Goal: Task Accomplishment & Management: Manage account settings

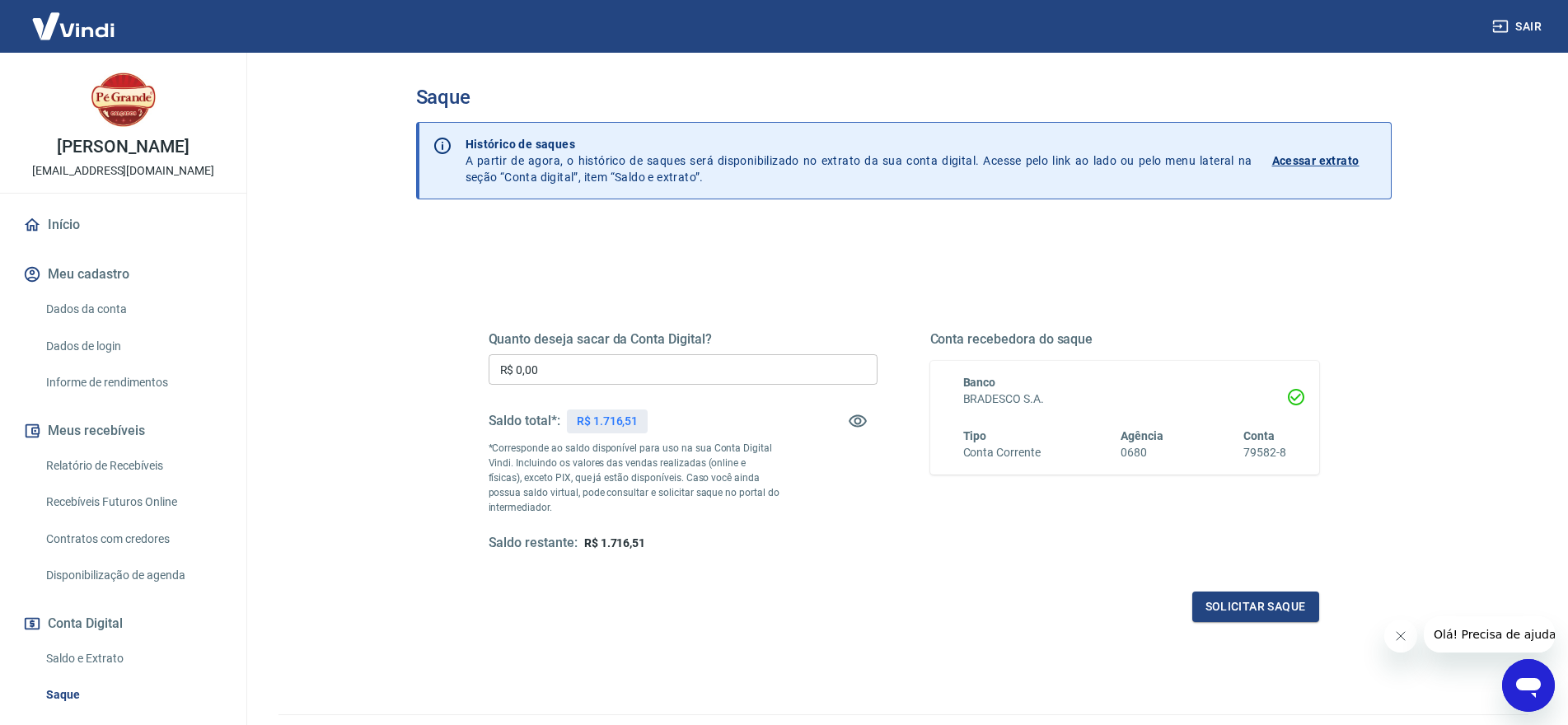
click at [533, 367] on input "R$ 0,00" at bounding box center [683, 370] width 389 height 31
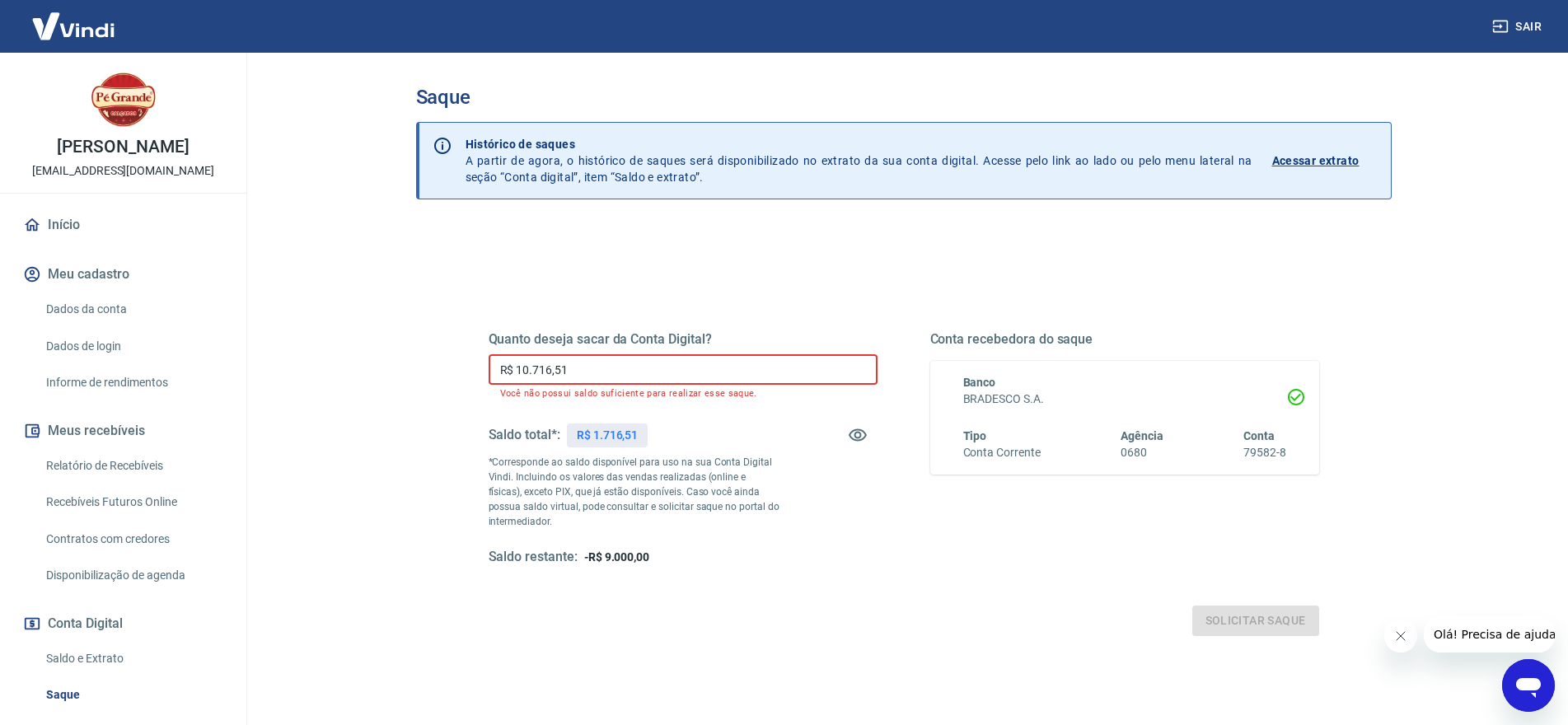
drag, startPoint x: 633, startPoint y: 363, endPoint x: 233, endPoint y: 373, distance: 400.1
click at [234, 374] on div "Sair [PERSON_NAME] [PERSON_NAME][EMAIL_ADDRESS][DOMAIN_NAME] Início Meu cadastr…" at bounding box center [784, 362] width 1568 height 725
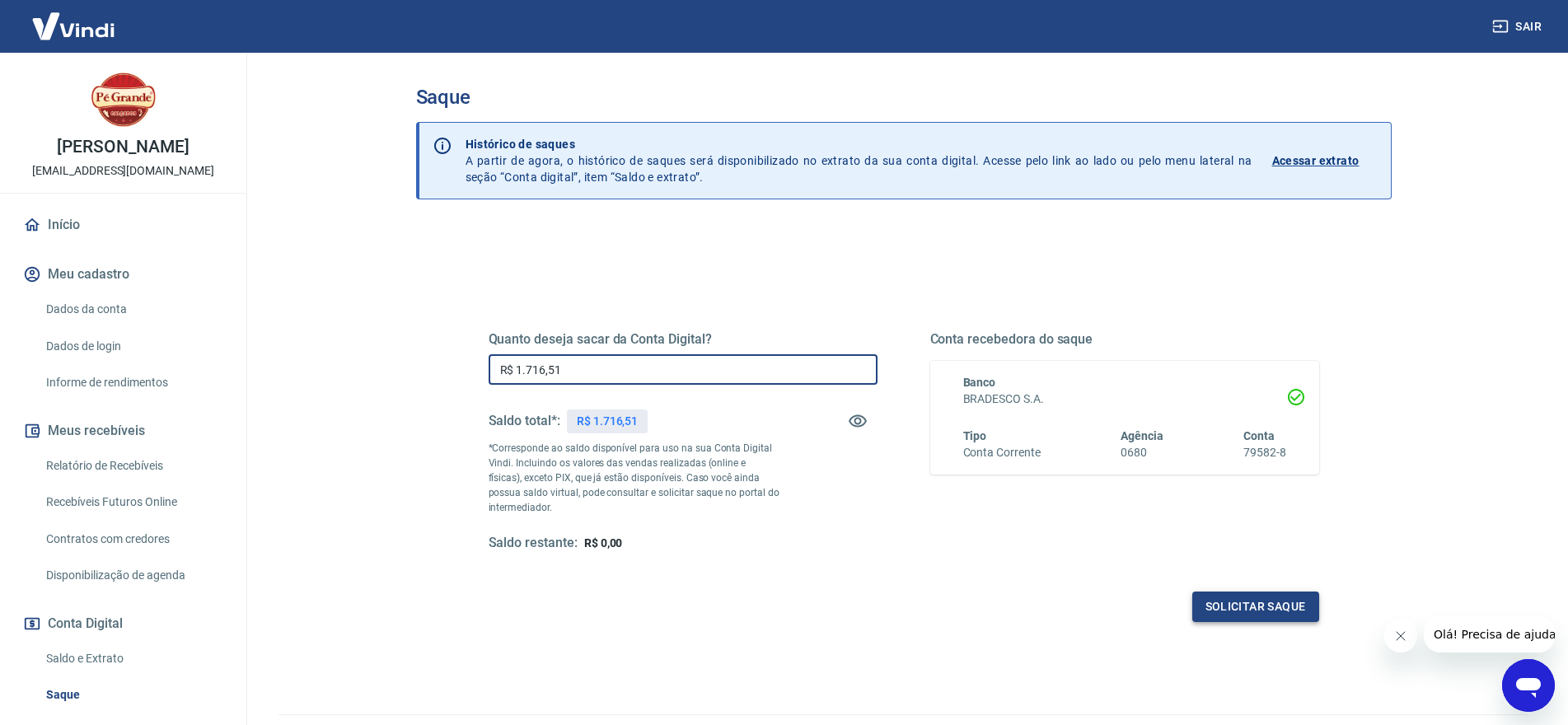
type input "R$ 1.716,51"
click at [1226, 607] on button "Solicitar saque" at bounding box center [1256, 607] width 127 height 31
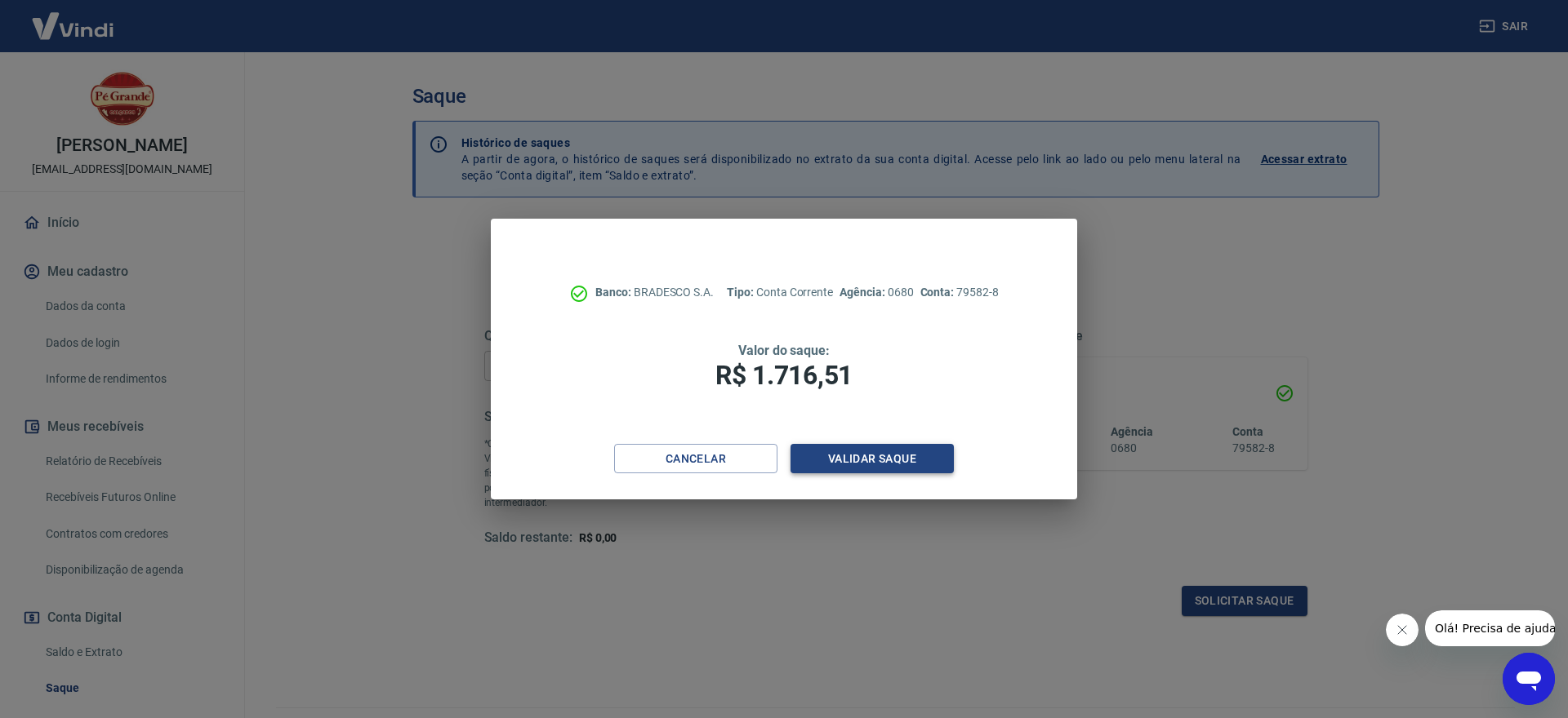
click at [866, 457] on button "Validar saque" at bounding box center [872, 460] width 164 height 31
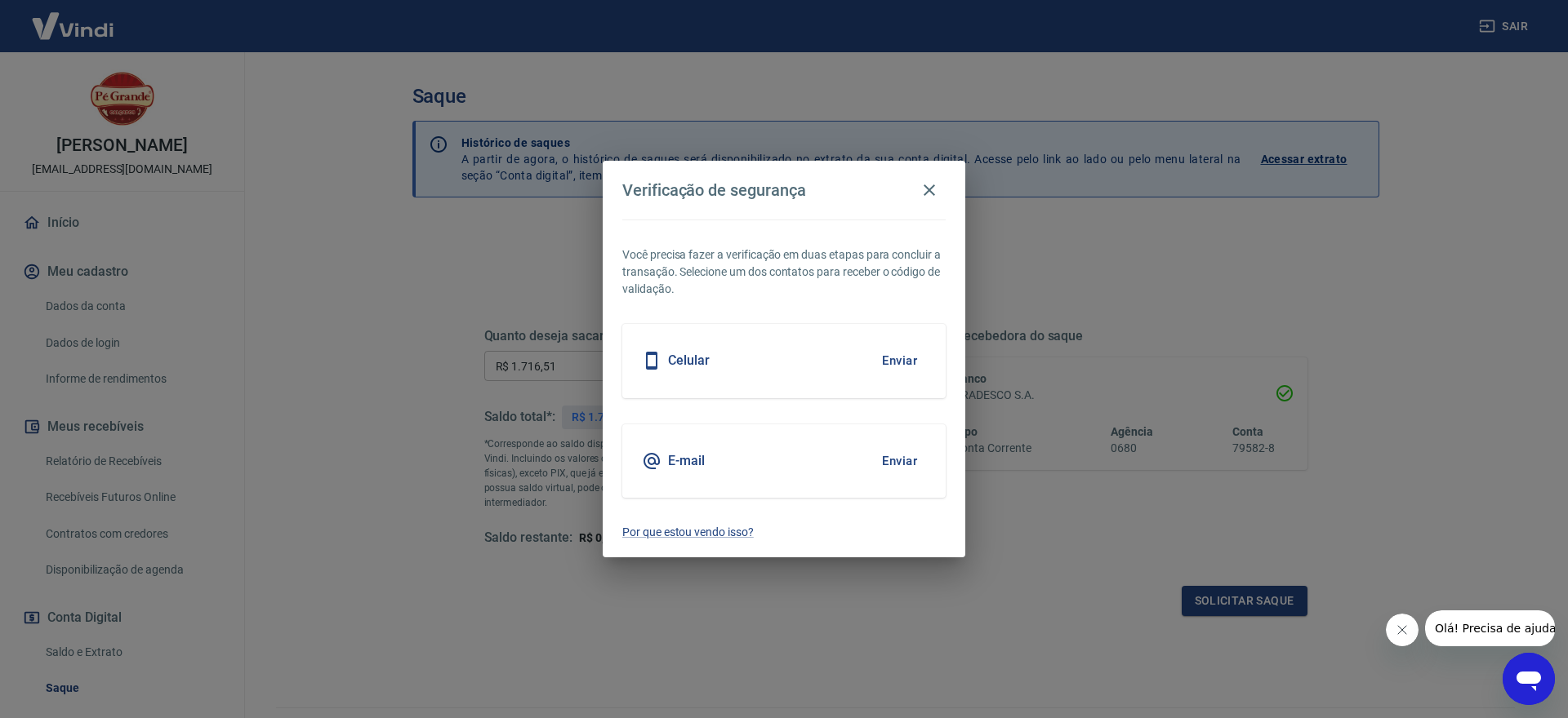
click at [685, 463] on h5 "E-mail" at bounding box center [686, 460] width 36 height 16
click at [893, 463] on button "Enviar" at bounding box center [898, 461] width 53 height 34
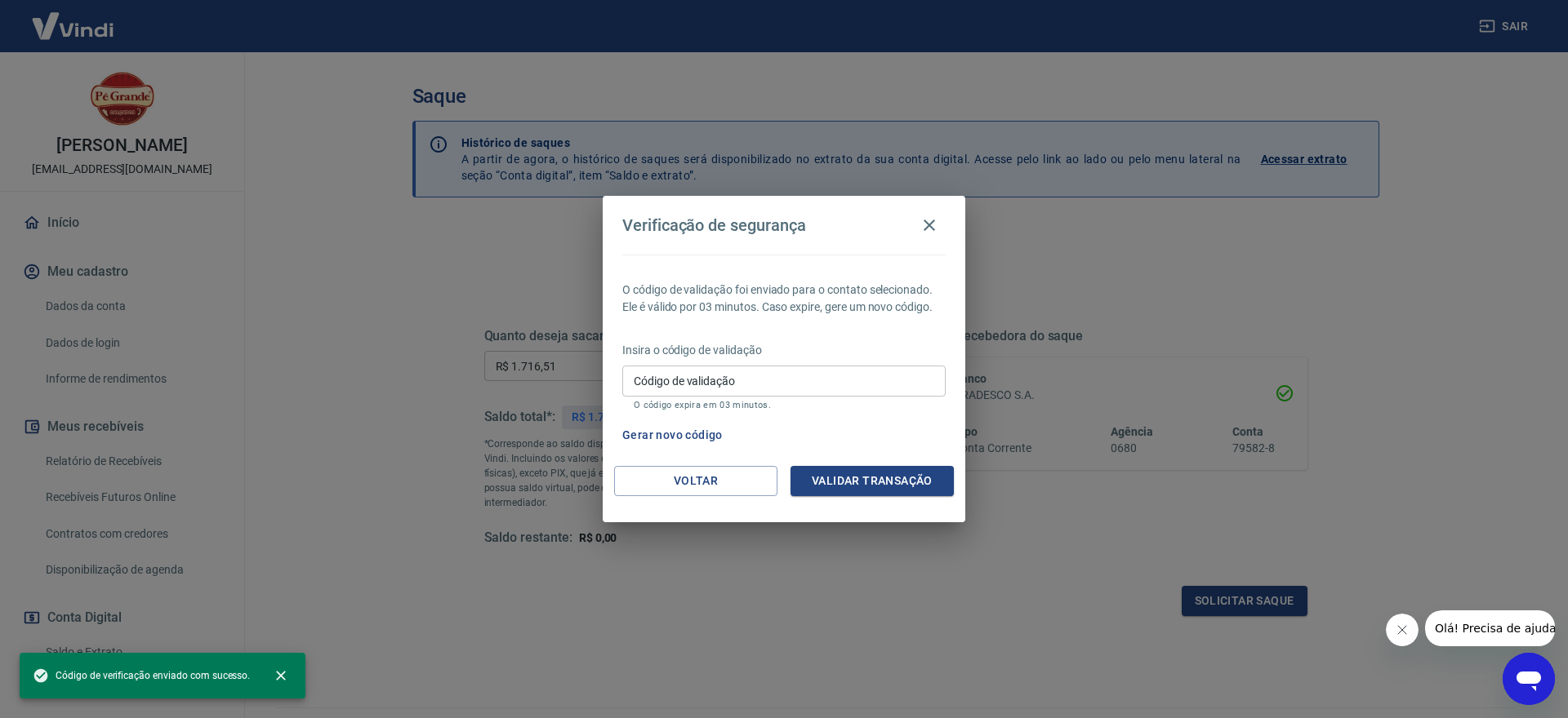
click at [671, 381] on input "Código de validação" at bounding box center [784, 381] width 324 height 31
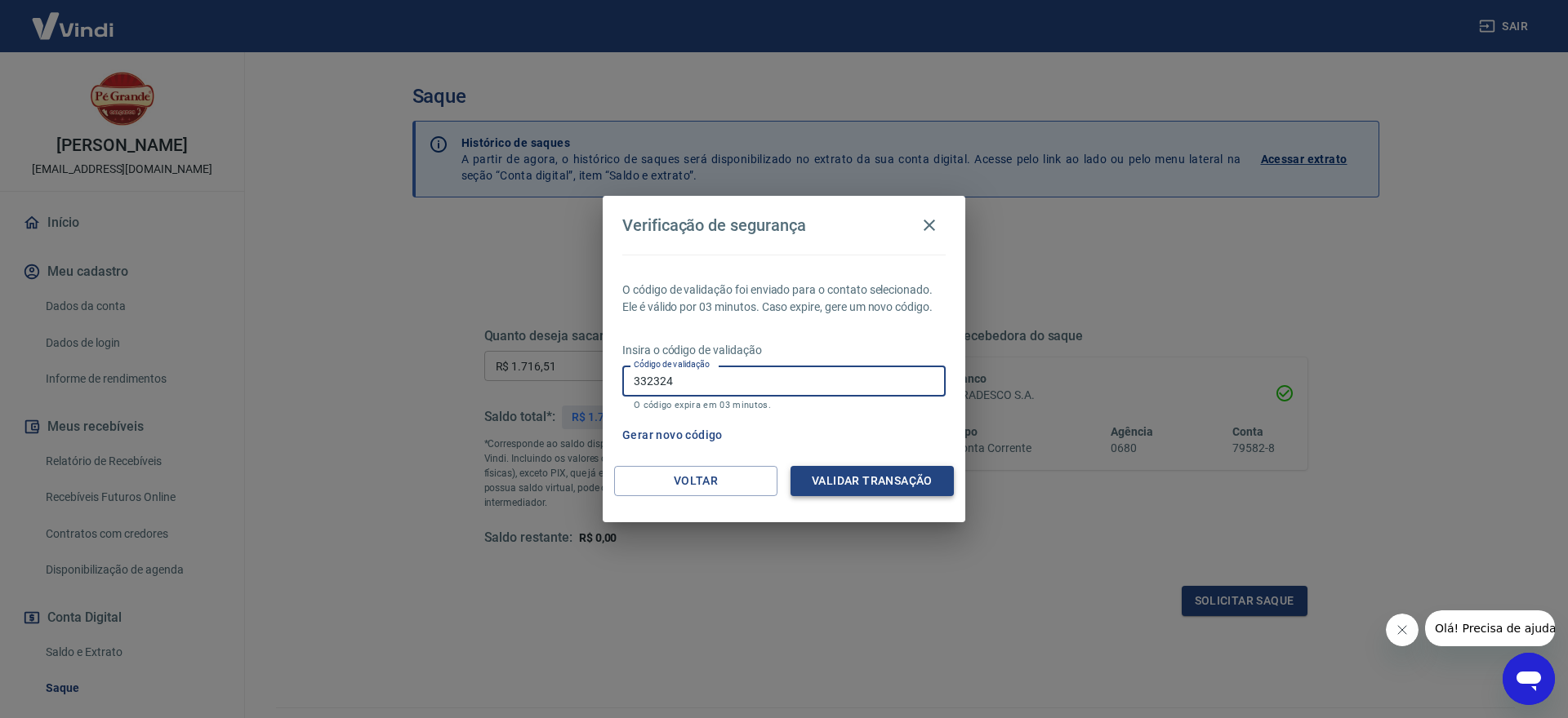
type input "332324"
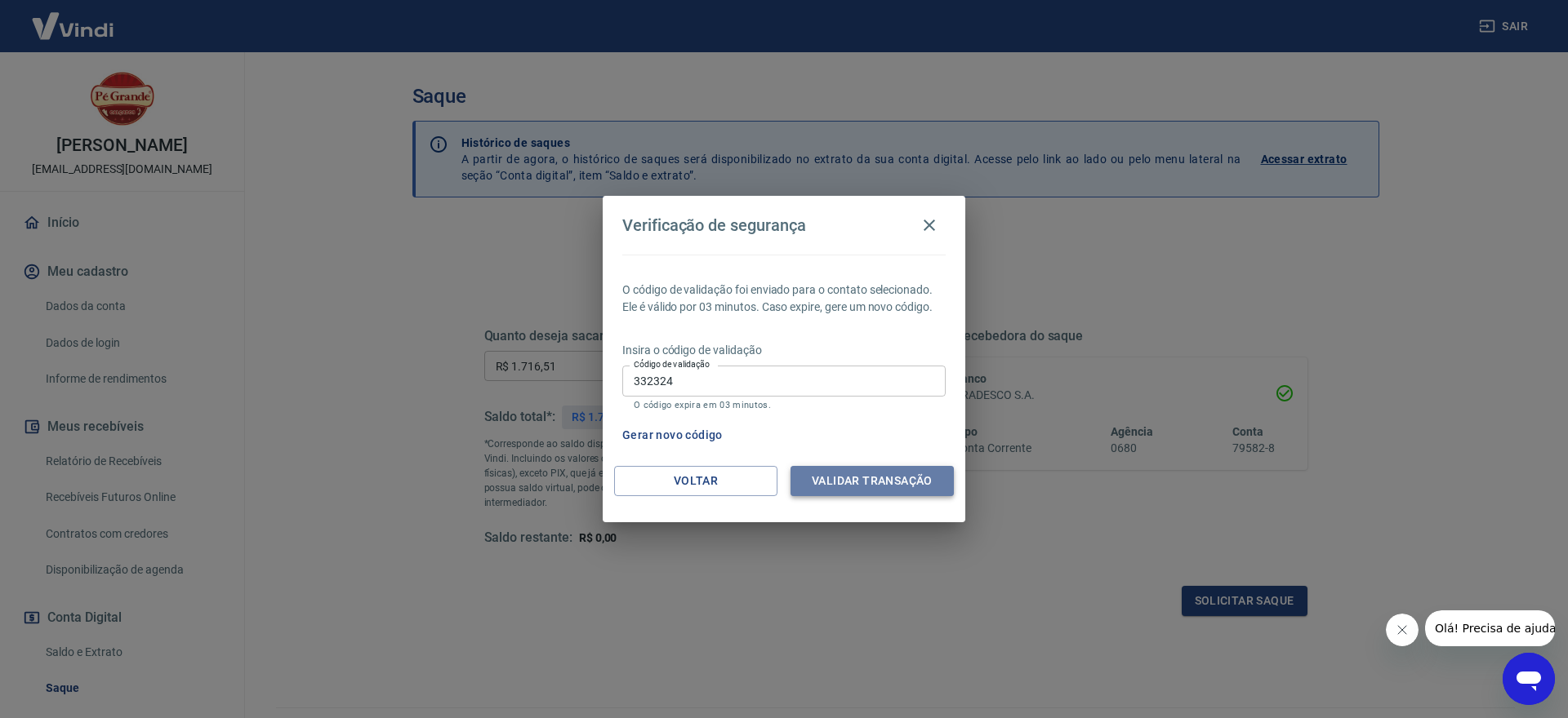
click at [825, 472] on button "Validar transação" at bounding box center [872, 482] width 164 height 31
